Goal: Task Accomplishment & Management: Use online tool/utility

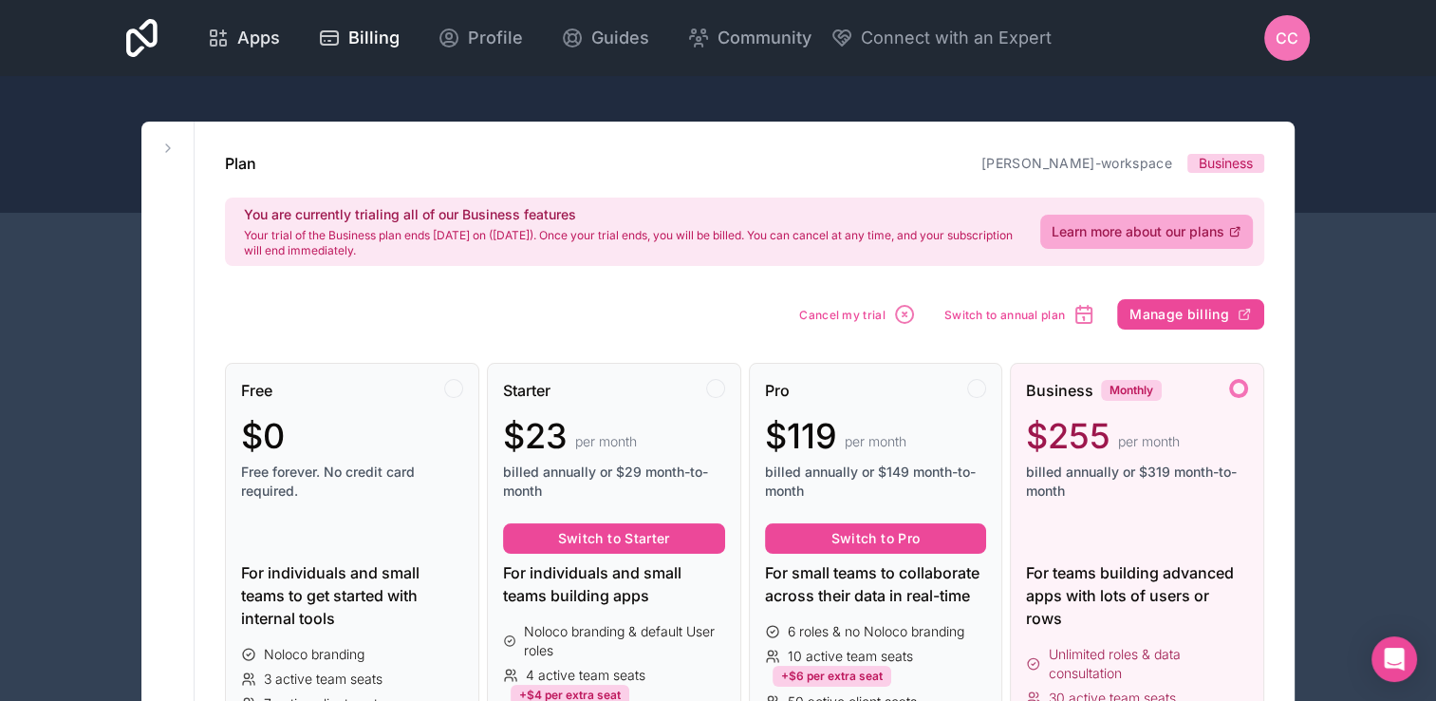
click at [225, 28] on icon at bounding box center [218, 38] width 23 height 23
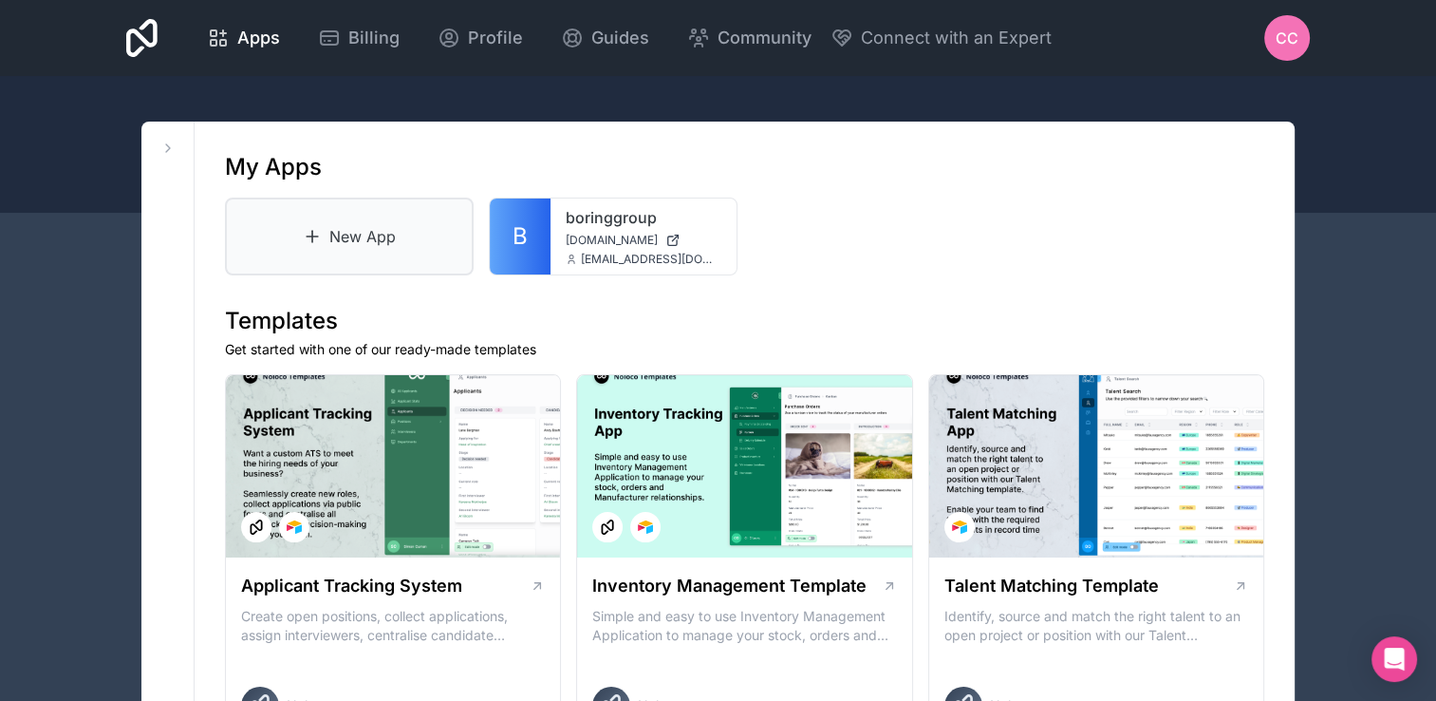
click at [425, 235] on link "New App" at bounding box center [349, 236] width 249 height 78
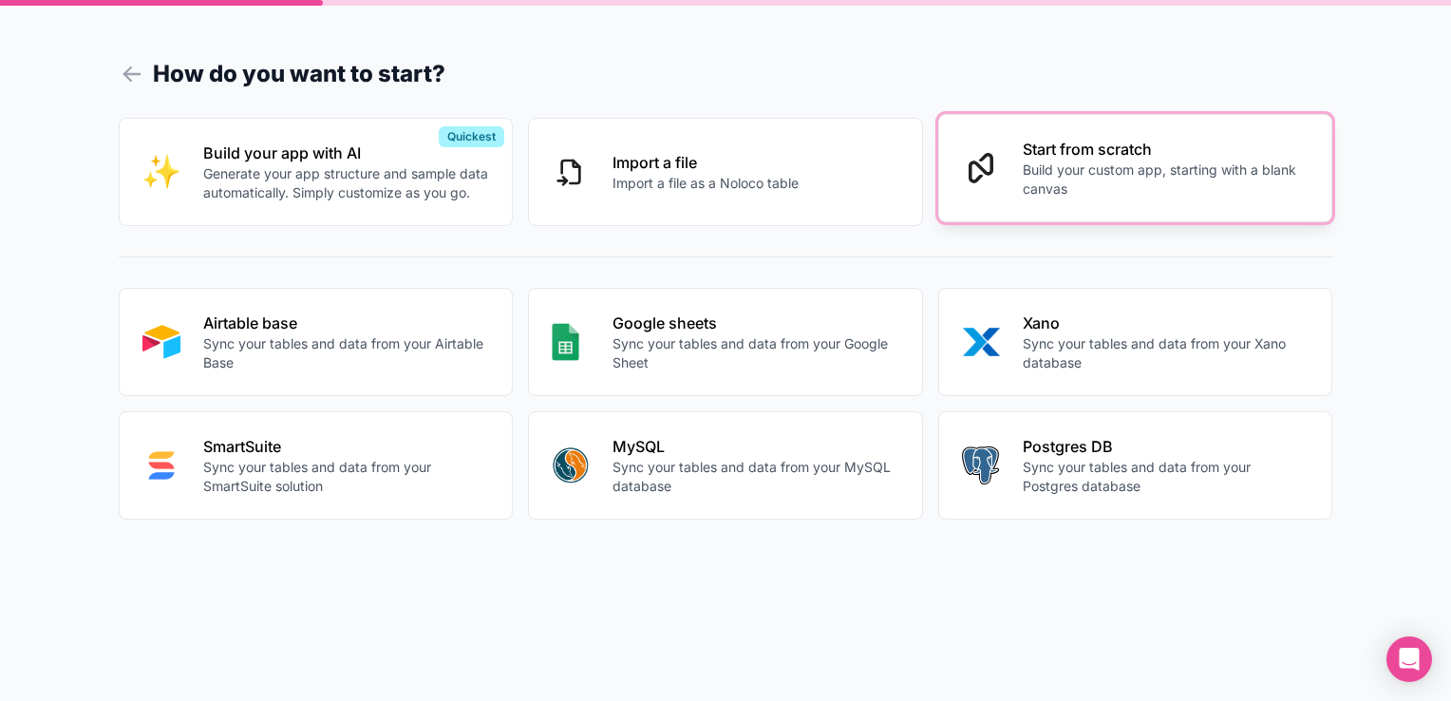
click at [1045, 213] on button "Start from scratch Build your custom app, starting with a blank canvas" at bounding box center [1135, 168] width 395 height 108
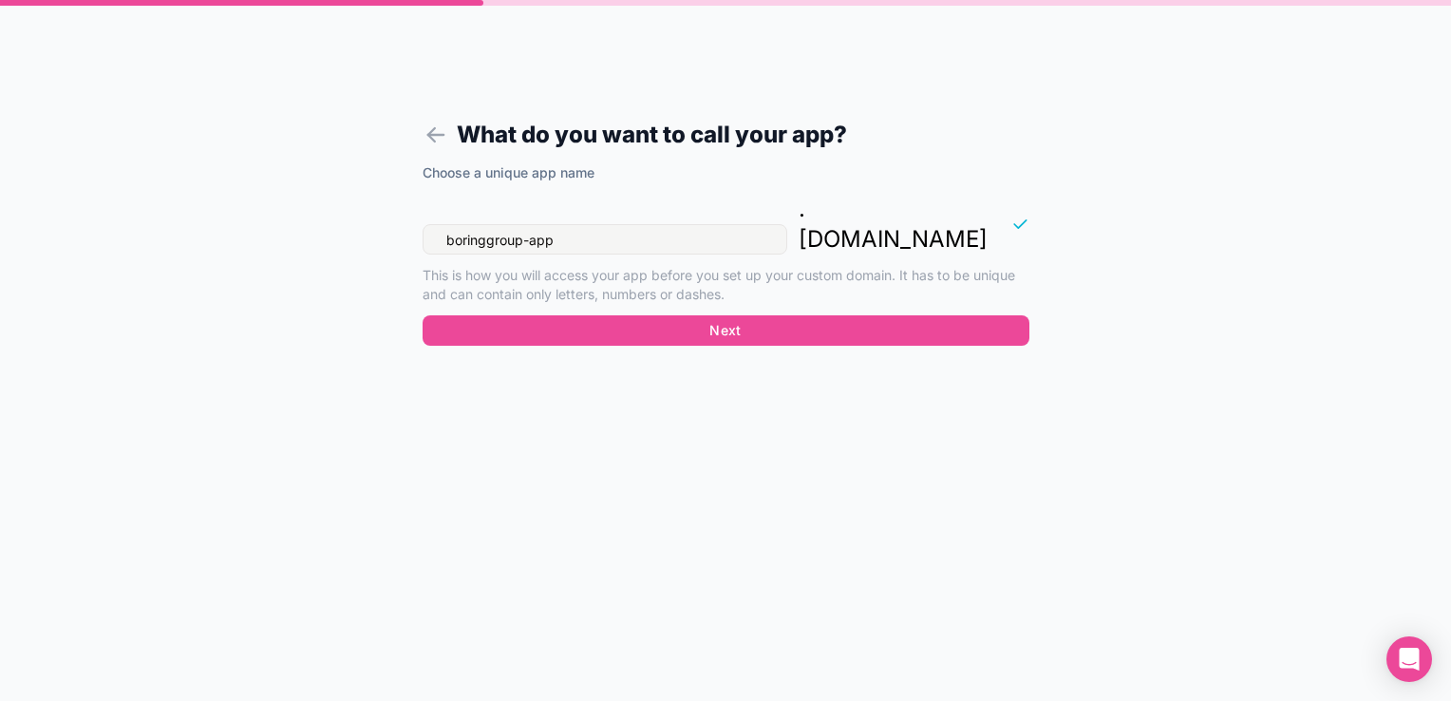
drag, startPoint x: 722, startPoint y: 203, endPoint x: 235, endPoint y: 177, distance: 486.8
click at [235, 177] on div "What do you want to call your app? Choose a unique app name boringgroup-app . […" at bounding box center [725, 350] width 1451 height 701
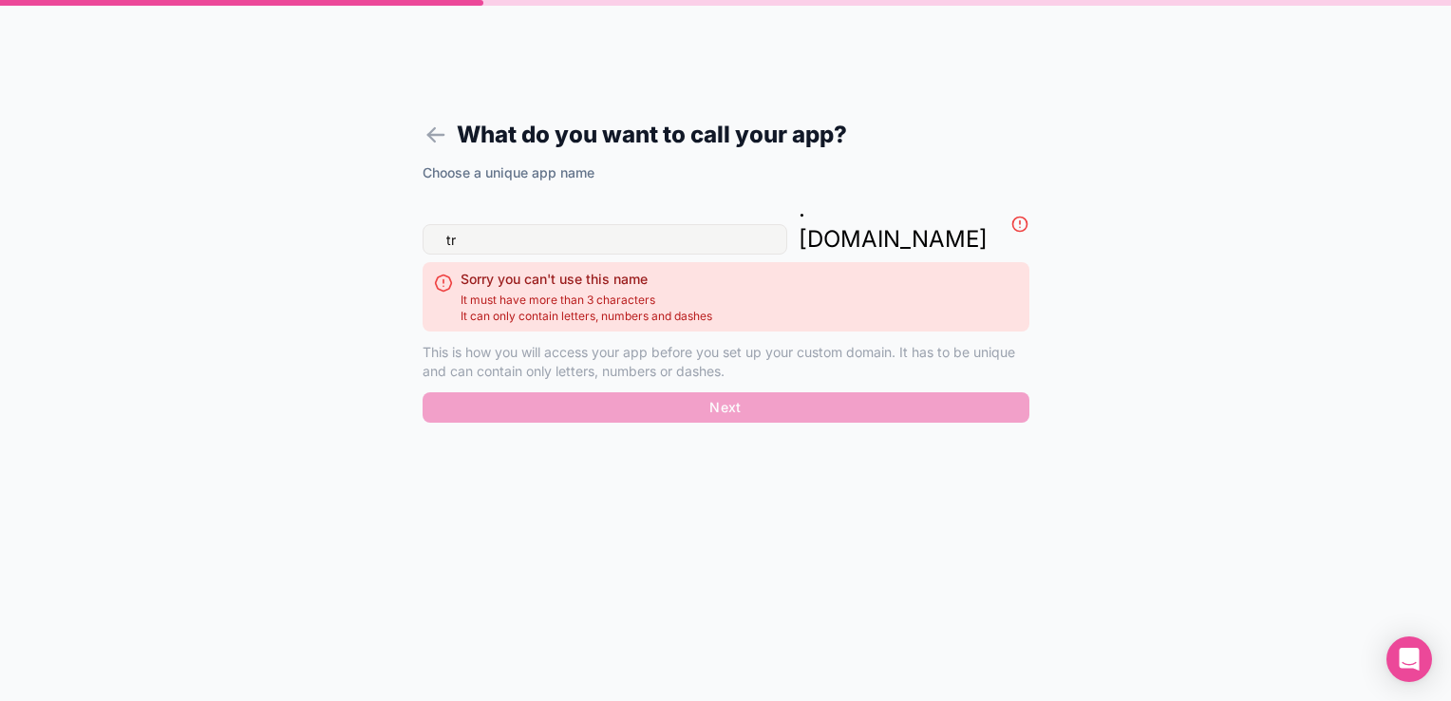
type input "t"
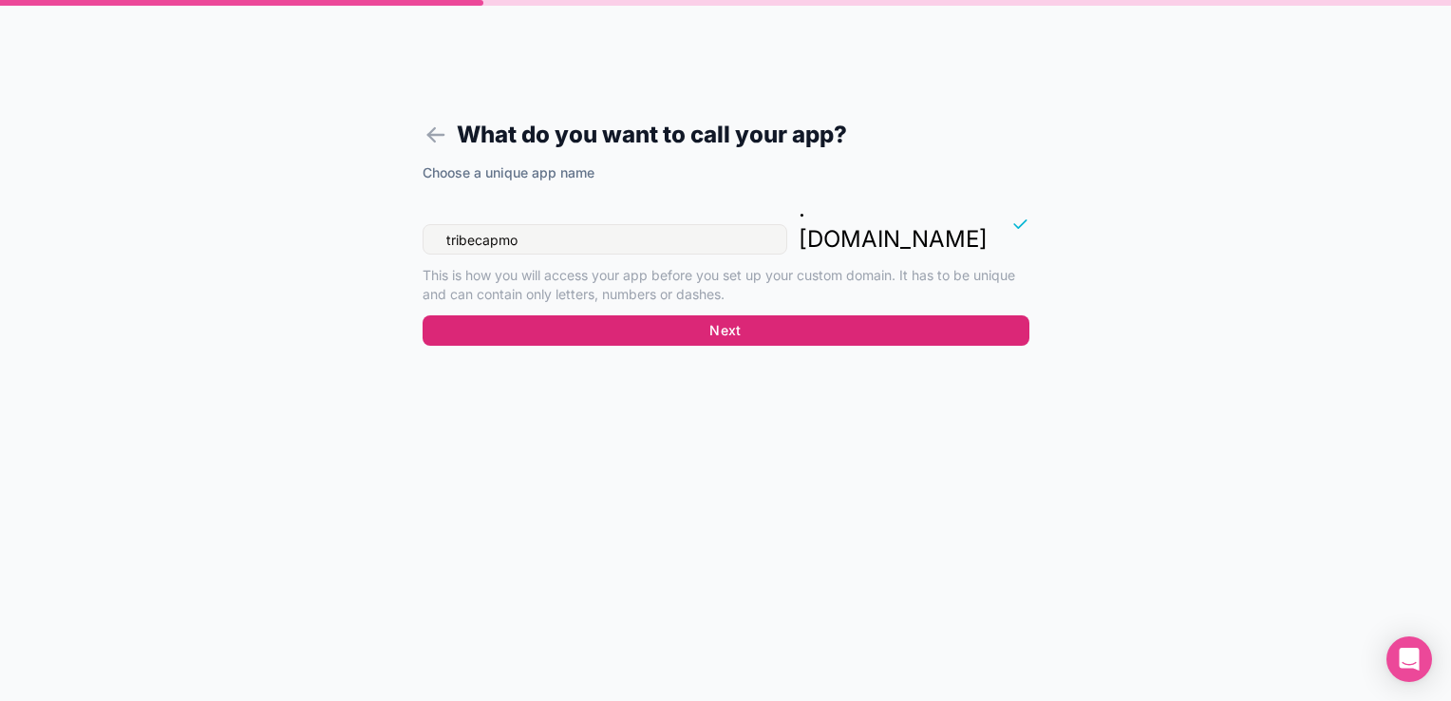
type input "tribecapmo"
click at [550, 315] on button "Next" at bounding box center [725, 330] width 607 height 30
